Goal: Task Accomplishment & Management: Manage account settings

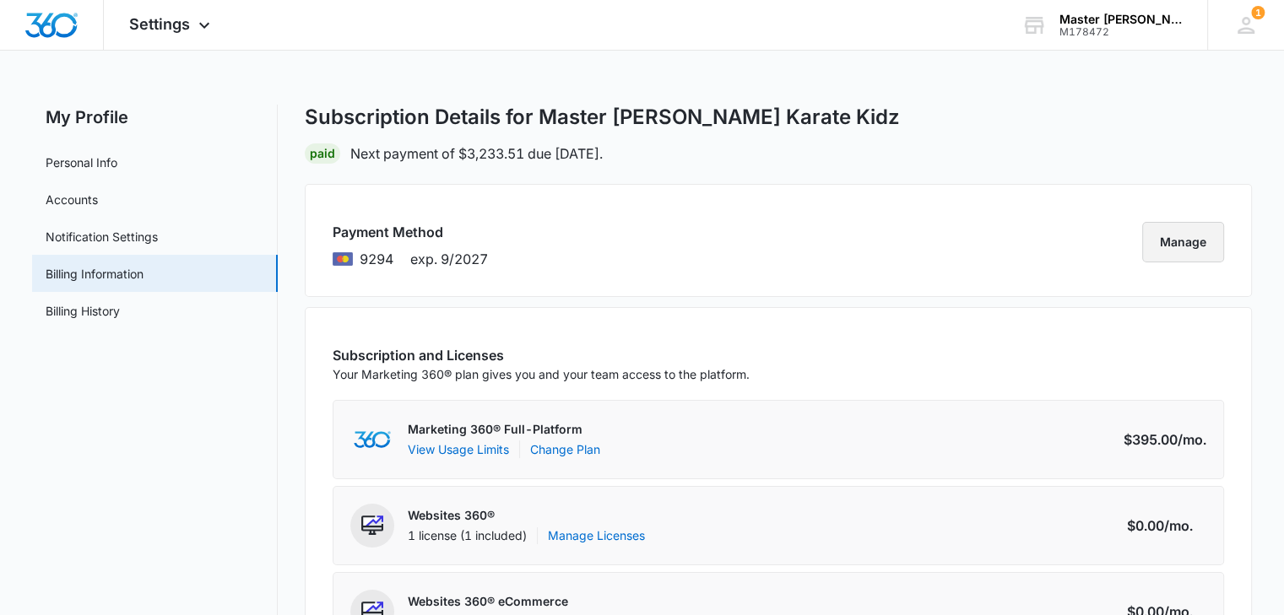
click at [1192, 247] on button "Manage" at bounding box center [1183, 242] width 82 height 41
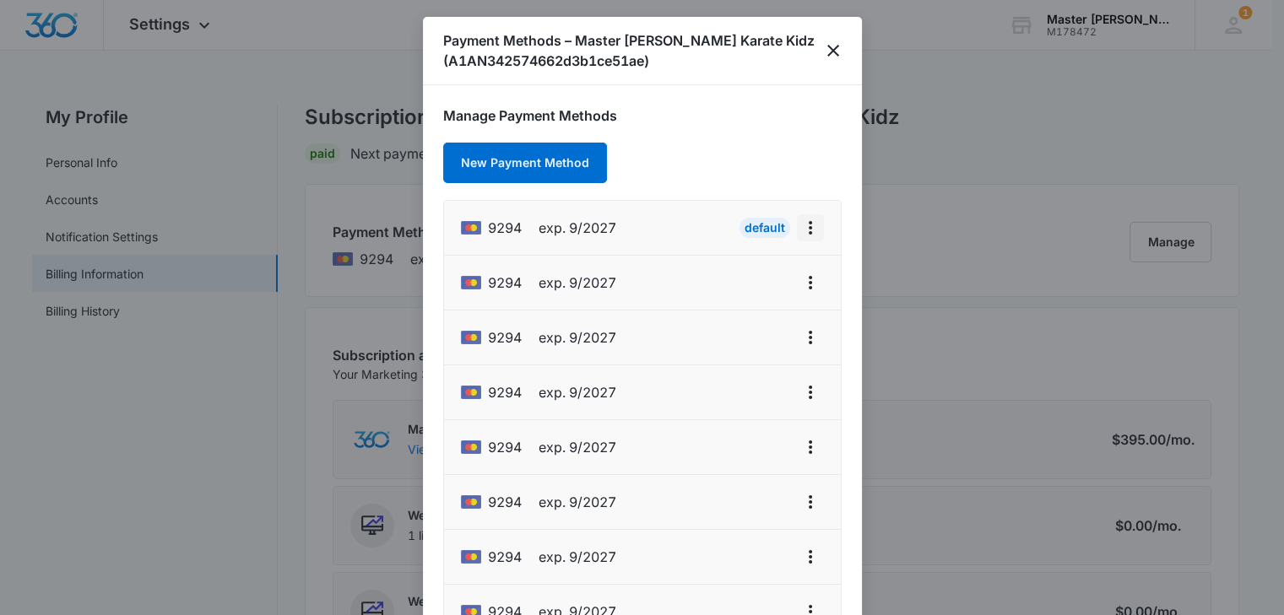
click at [800, 229] on icon "actions.viewMore" at bounding box center [810, 228] width 20 height 20
click at [734, 274] on div "Edit Card" at bounding box center [743, 275] width 51 height 12
select select "9"
select select "2027"
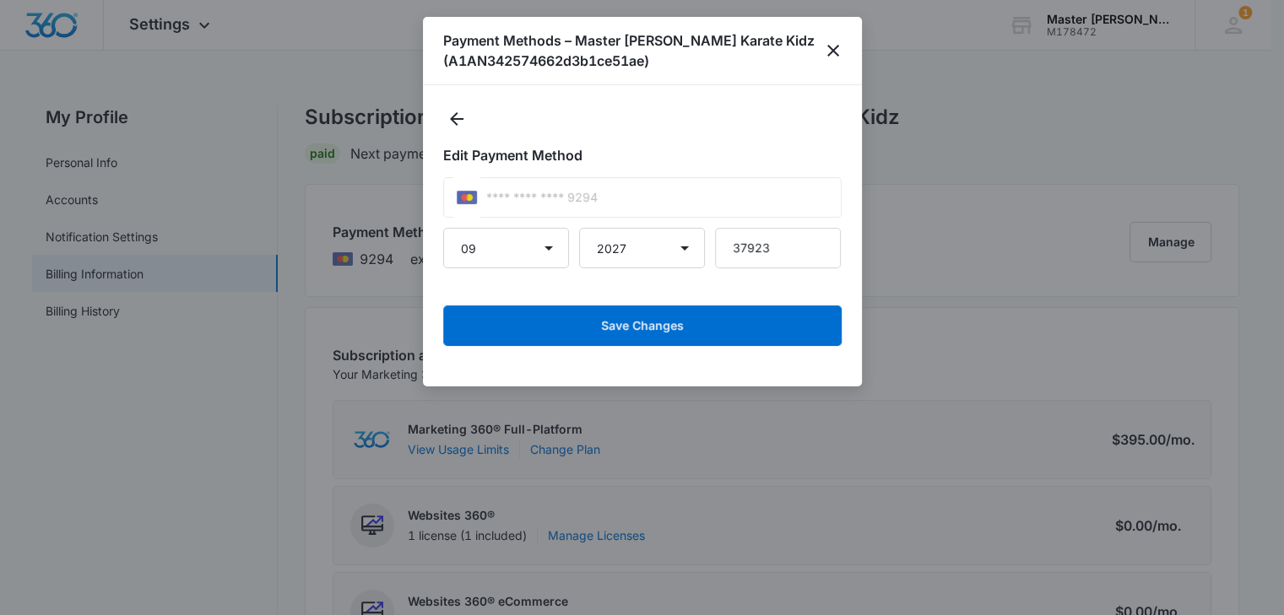
click at [692, 195] on div "**** **** **** 9294" at bounding box center [642, 197] width 398 height 41
click at [831, 41] on icon "close" at bounding box center [833, 51] width 20 height 20
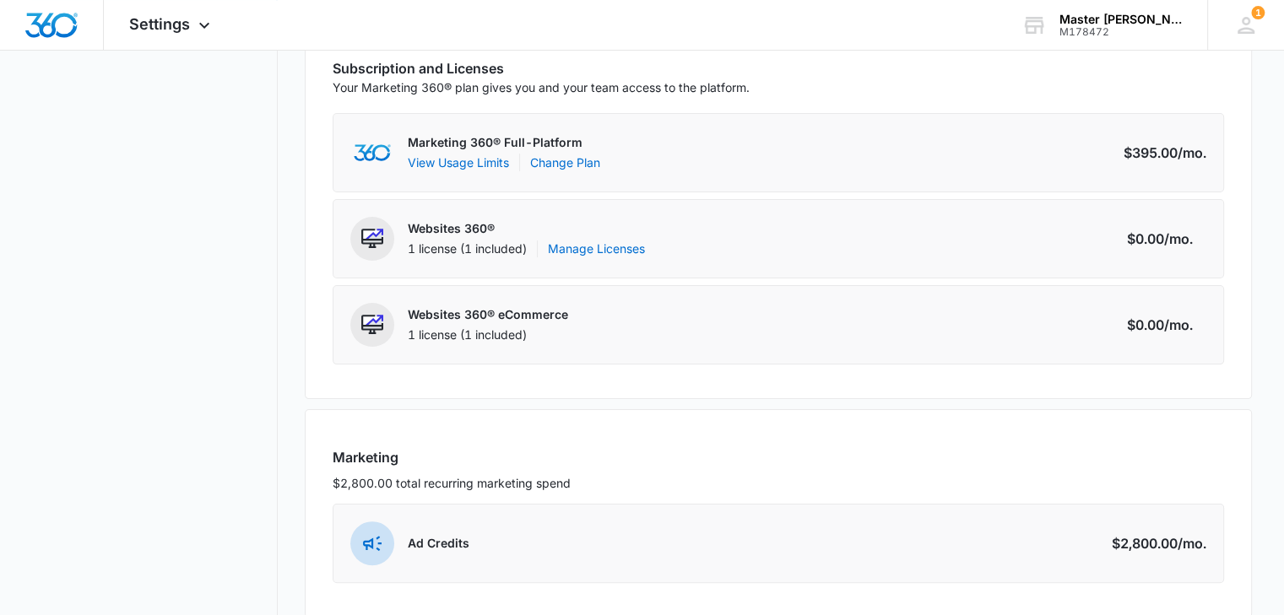
scroll to position [422, 0]
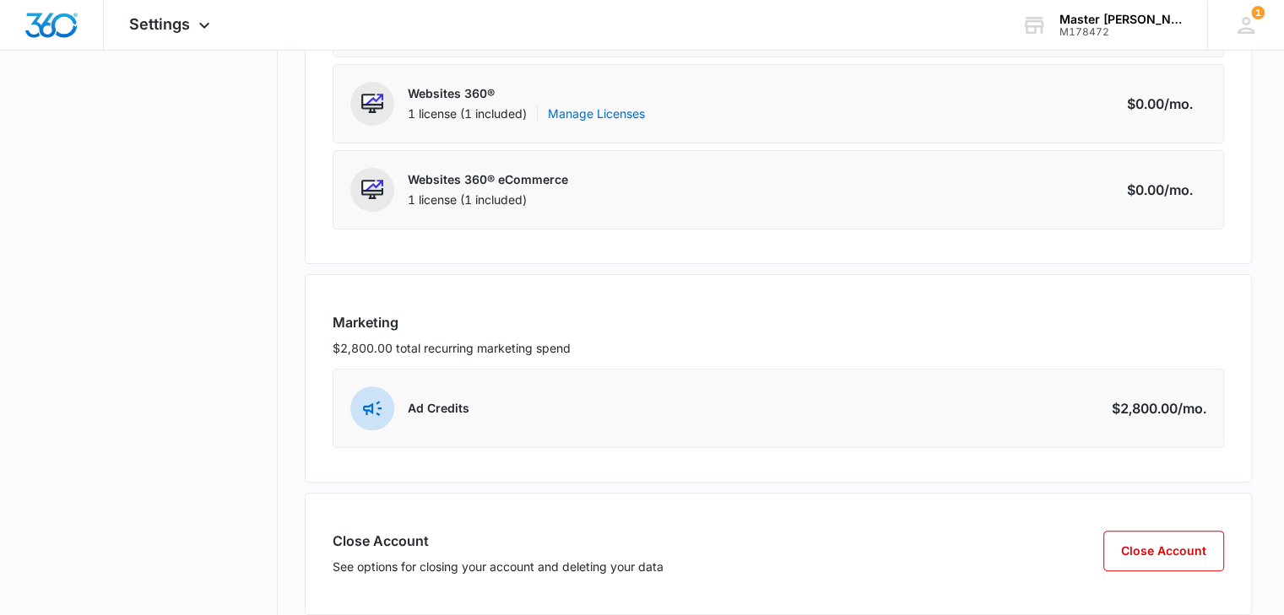
click at [1143, 400] on div "$2,800.00 /mo." at bounding box center [1159, 408] width 95 height 20
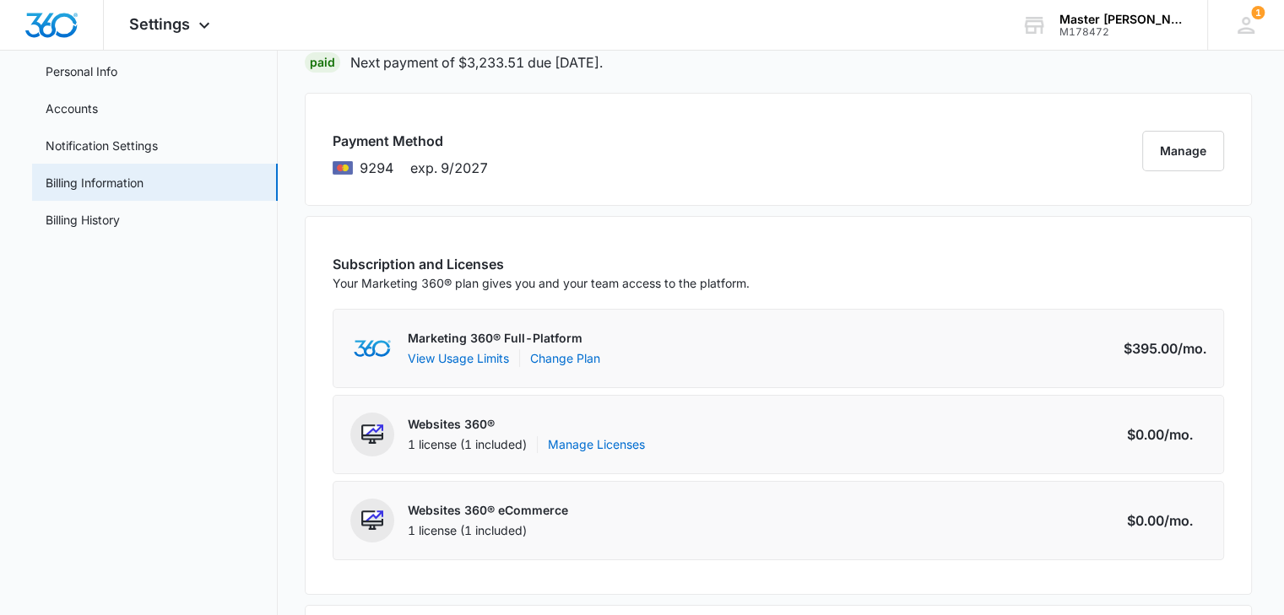
scroll to position [0, 0]
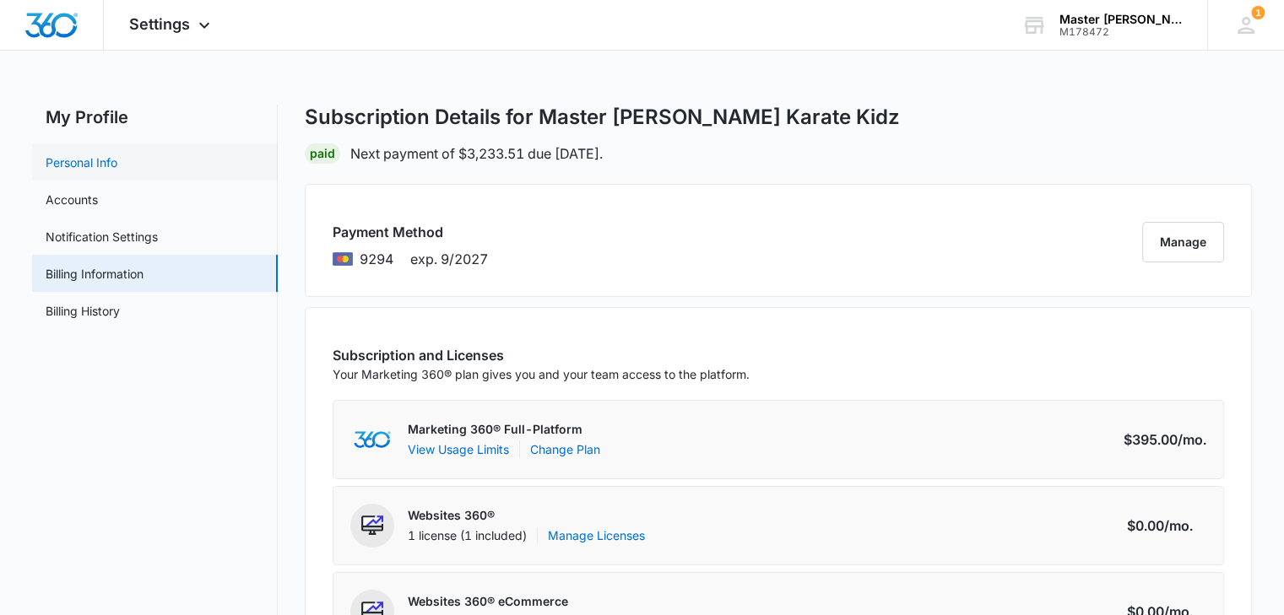
click at [76, 160] on link "Personal Info" at bounding box center [82, 163] width 72 height 18
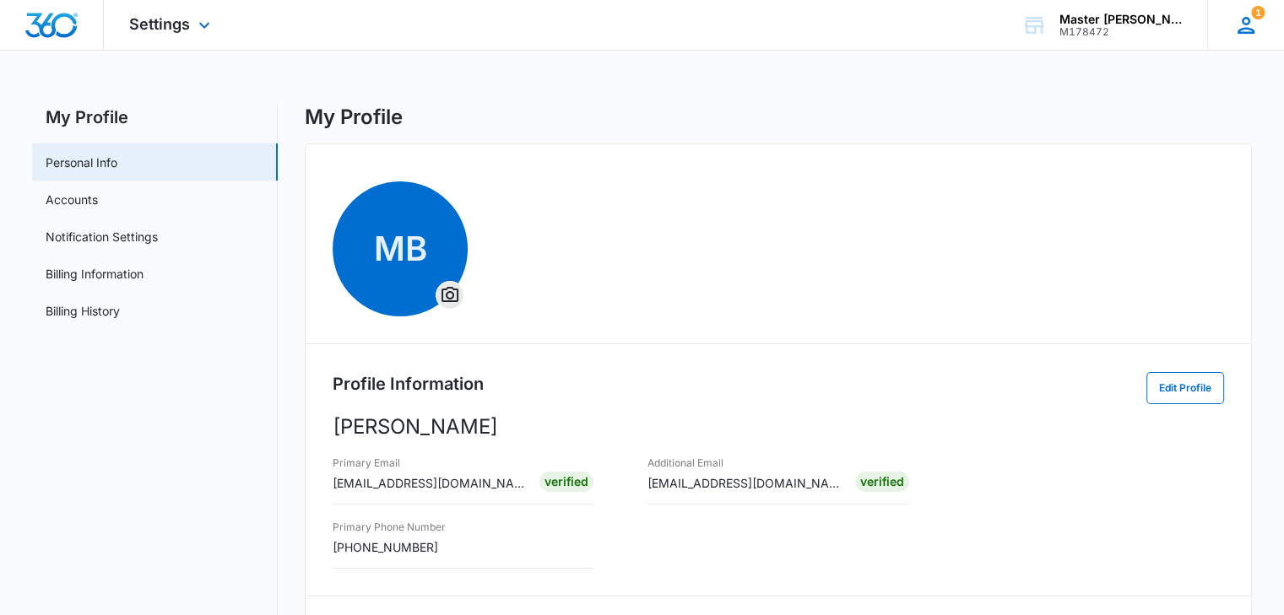
click at [1233, 31] on icon at bounding box center [1245, 25] width 25 height 25
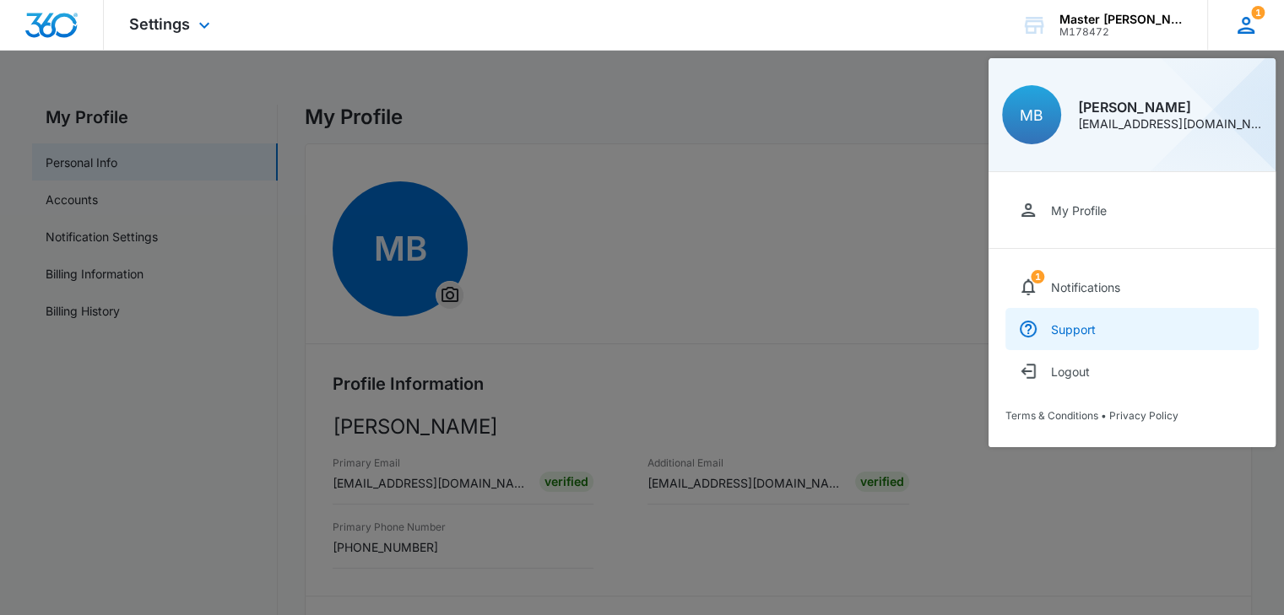
click at [1117, 318] on link "Support" at bounding box center [1131, 329] width 253 height 42
